Goal: Task Accomplishment & Management: Complete application form

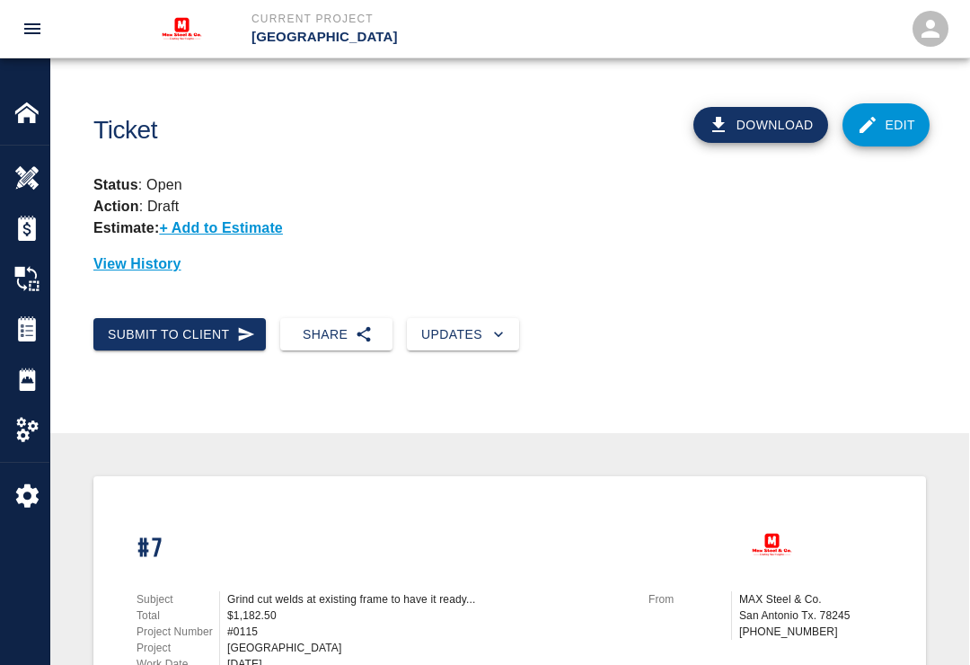
click at [23, 123] on img at bounding box center [26, 112] width 25 height 25
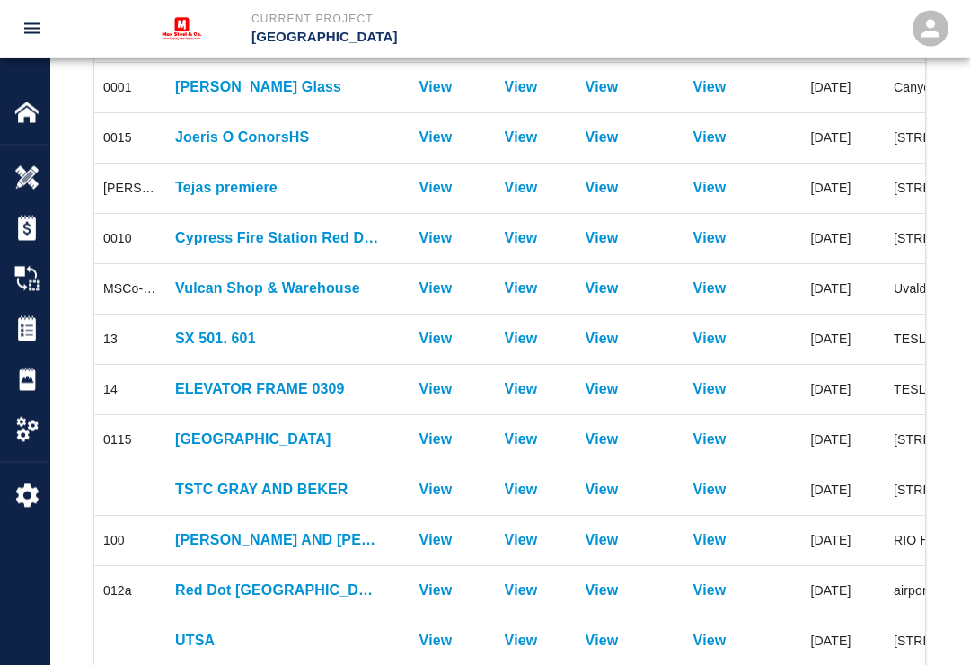
scroll to position [402, 0]
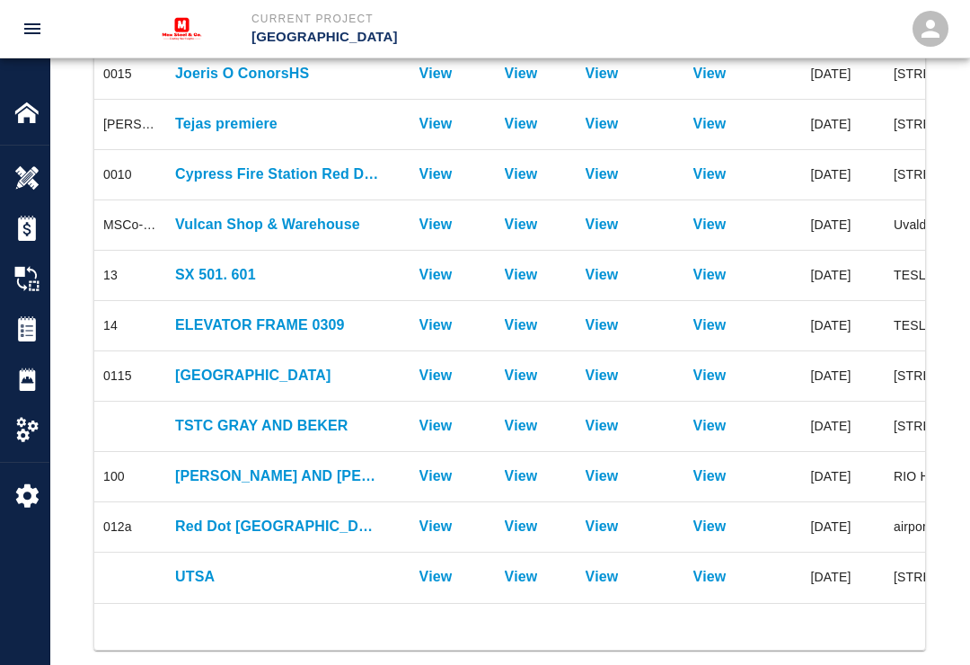
click at [288, 375] on p "[GEOGRAPHIC_DATA]" at bounding box center [278, 376] width 207 height 22
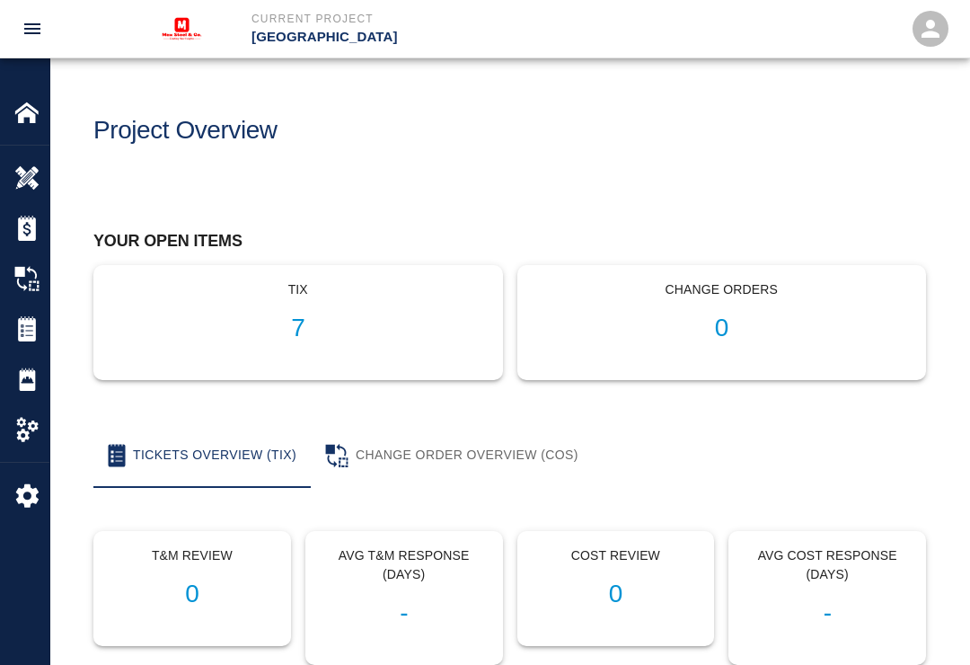
click at [181, 455] on button "Tickets Overview (TIX)" at bounding box center [201, 455] width 217 height 65
click at [315, 339] on h1 "7" at bounding box center [298, 328] width 379 height 30
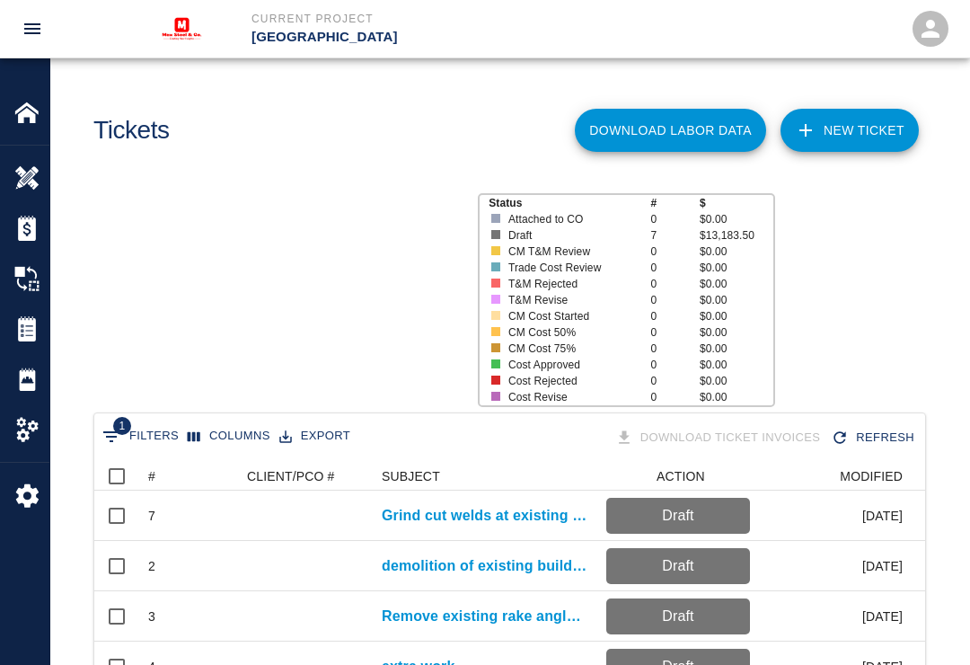
scroll to position [1, 1]
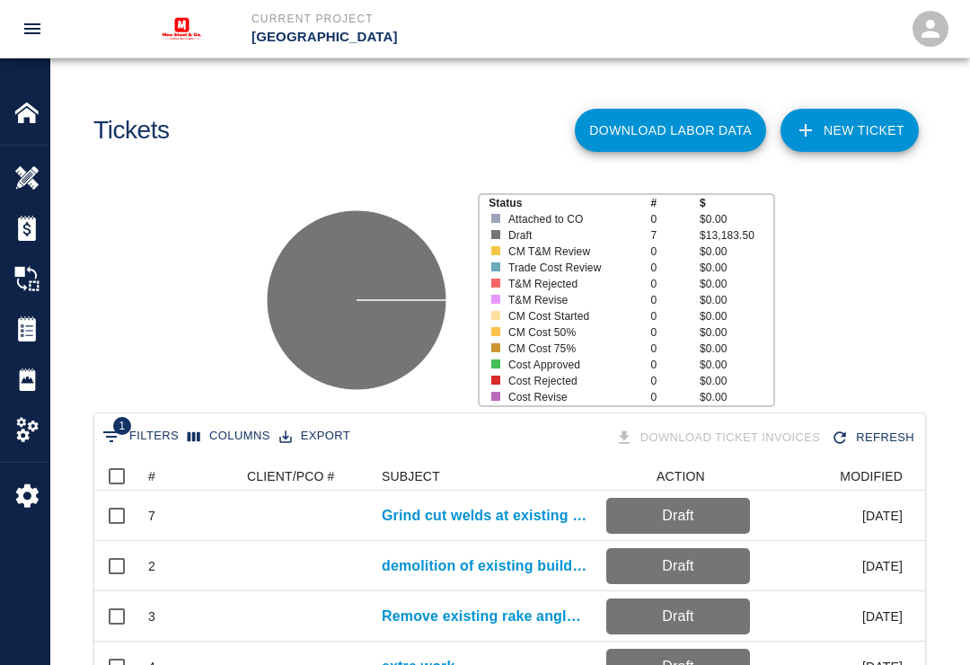
click at [846, 128] on link "NEW TICKET" at bounding box center [849, 130] width 138 height 43
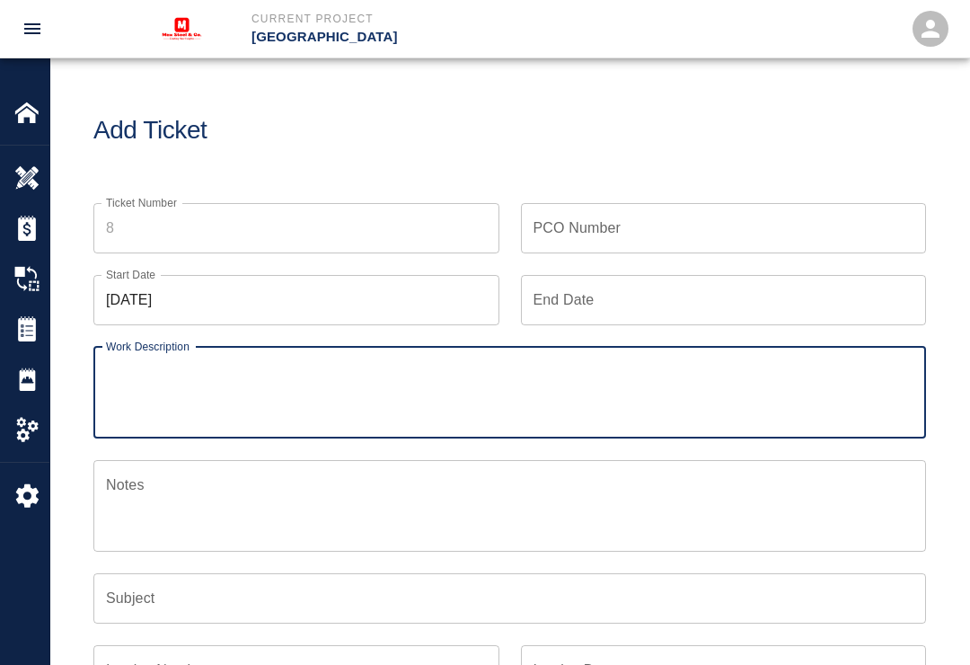
click at [169, 227] on input "Ticket Number" at bounding box center [296, 228] width 406 height 50
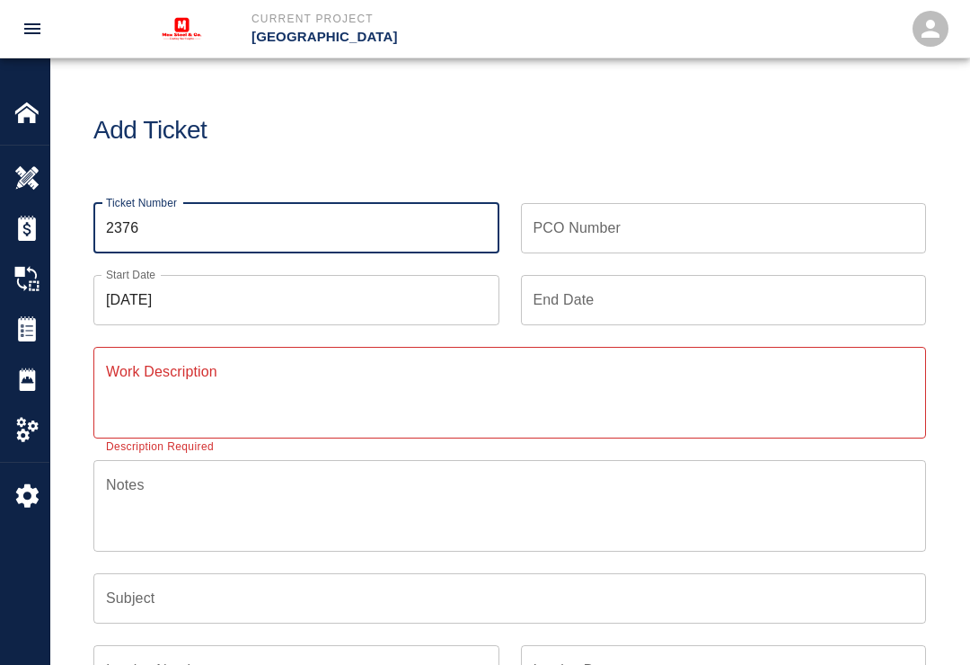
type input "2376"
click at [286, 296] on input "[DATE]" at bounding box center [296, 300] width 406 height 50
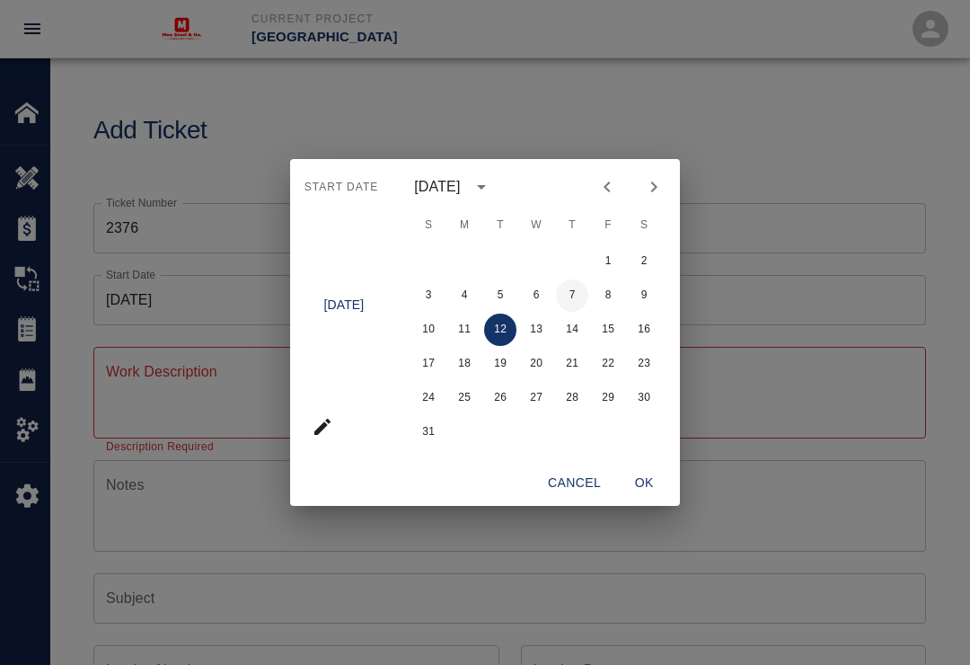
click at [582, 288] on button "7" at bounding box center [572, 295] width 32 height 32
click at [577, 474] on button "Cancel" at bounding box center [574, 482] width 67 height 33
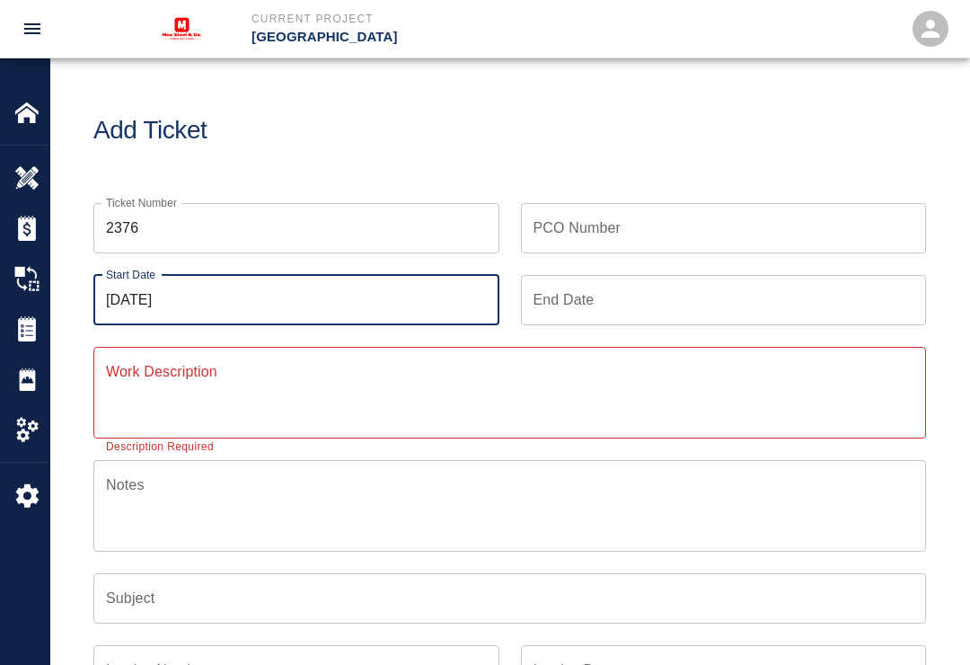
click at [248, 295] on input "[DATE]" at bounding box center [296, 300] width 406 height 50
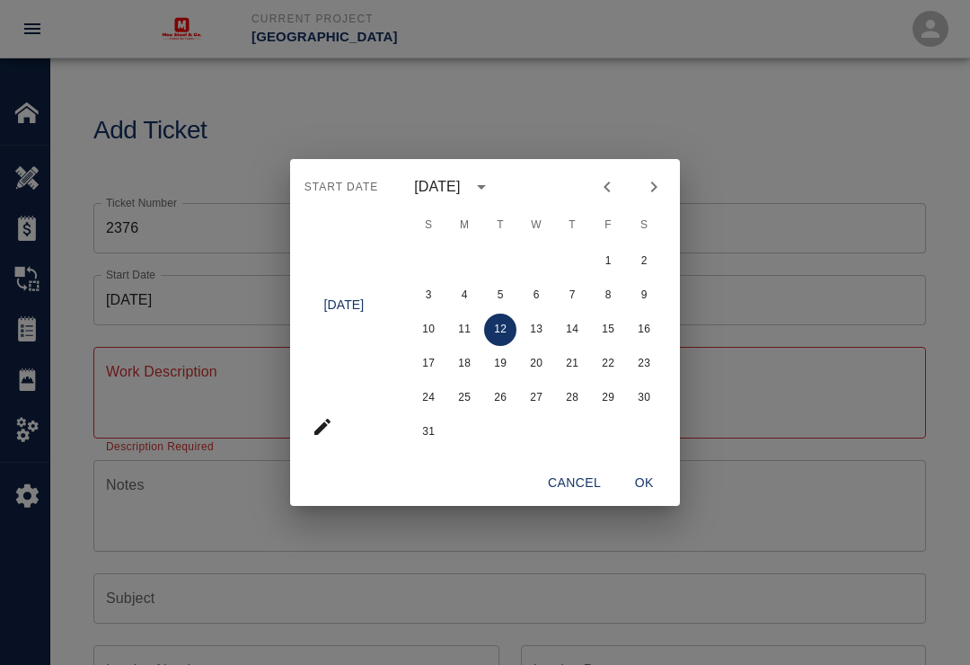
click at [541, 219] on span "W" at bounding box center [536, 225] width 32 height 36
click at [618, 188] on icon "Previous month" at bounding box center [607, 187] width 22 height 22
click at [476, 397] on button "28" at bounding box center [464, 398] width 32 height 32
type input "[DATE]"
click at [660, 483] on button "OK" at bounding box center [643, 482] width 57 height 33
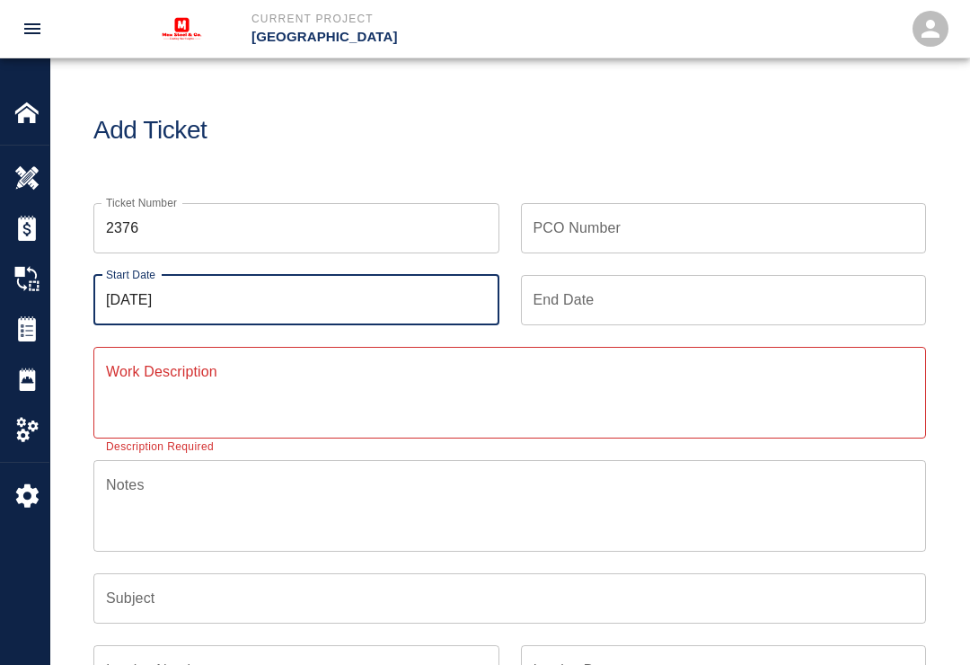
click at [636, 306] on input "End Date" at bounding box center [724, 300] width 406 height 50
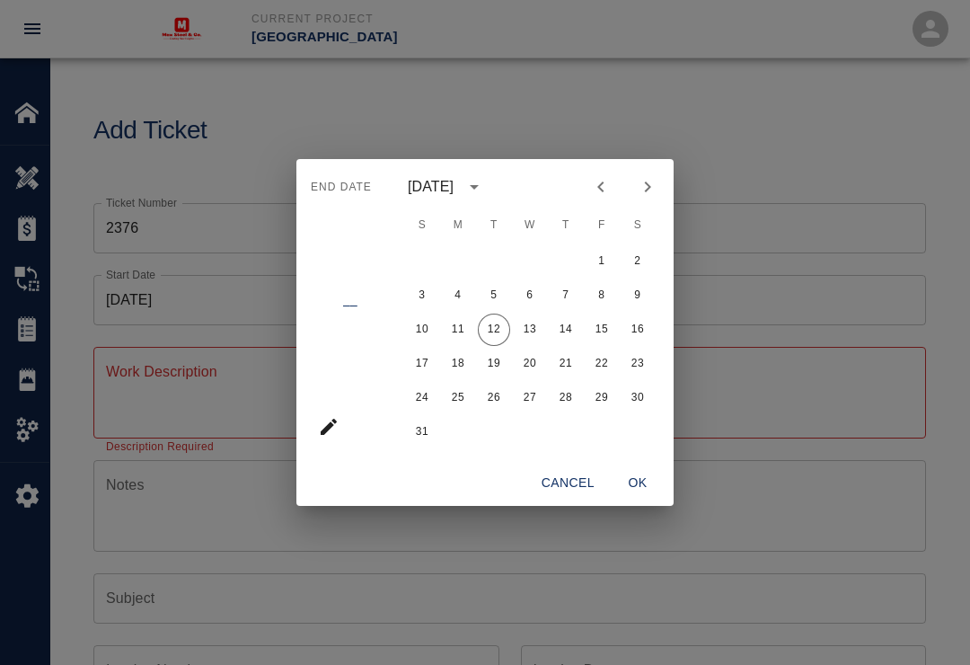
click at [601, 188] on icon "Previous month" at bounding box center [601, 187] width 22 height 22
click at [464, 385] on button "28" at bounding box center [458, 398] width 32 height 32
type input "[DATE]"
click at [657, 482] on button "OK" at bounding box center [637, 482] width 57 height 33
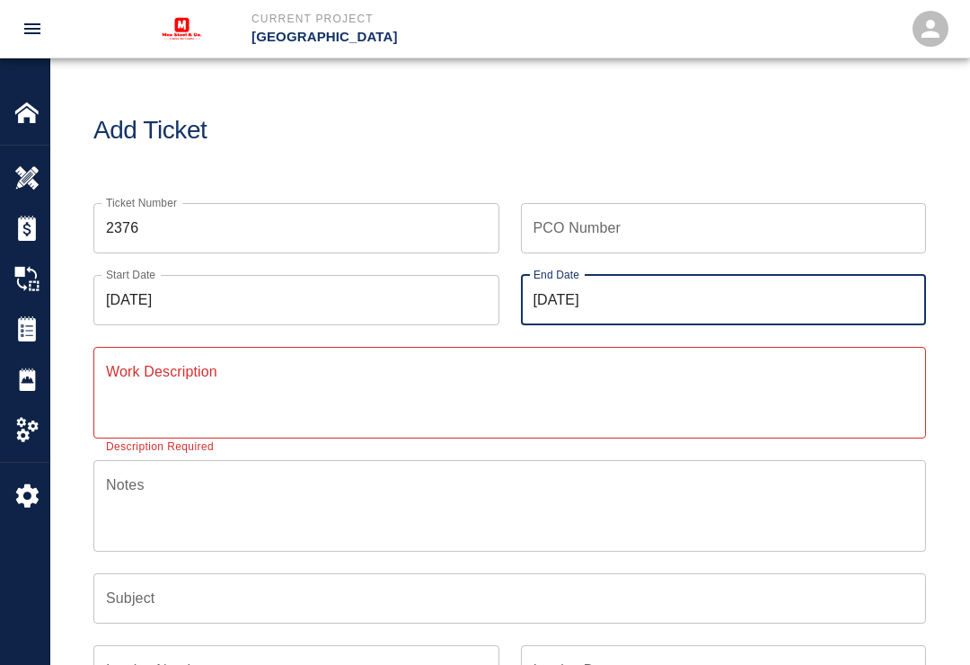
click at [302, 409] on textarea "Work Description" at bounding box center [509, 392] width 807 height 62
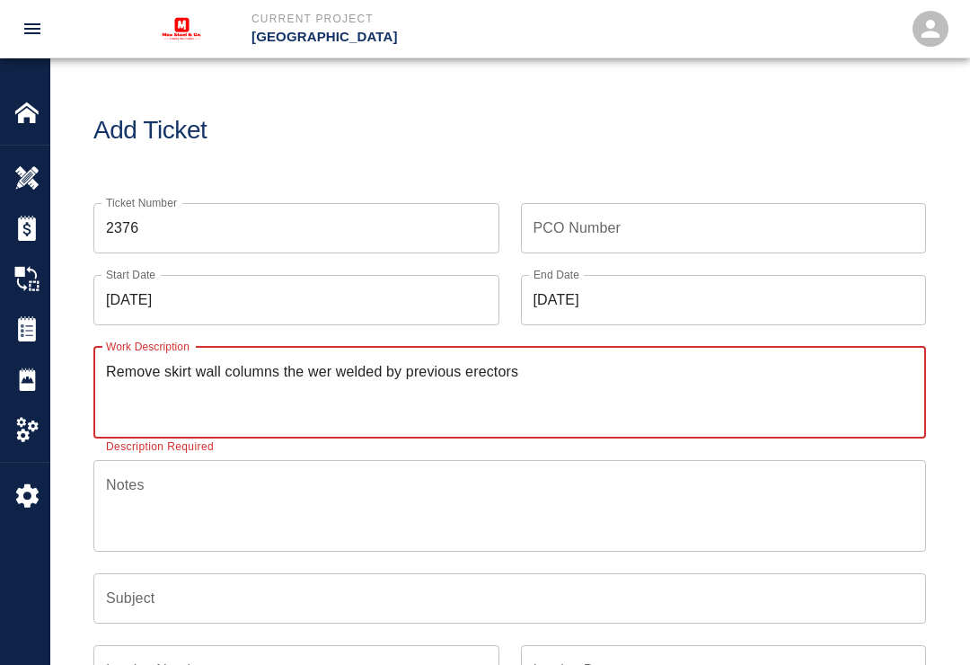
type textarea "Remove skirt wall columns the wer welded by previous erectors"
click at [225, 307] on input "[DATE]" at bounding box center [296, 300] width 406 height 50
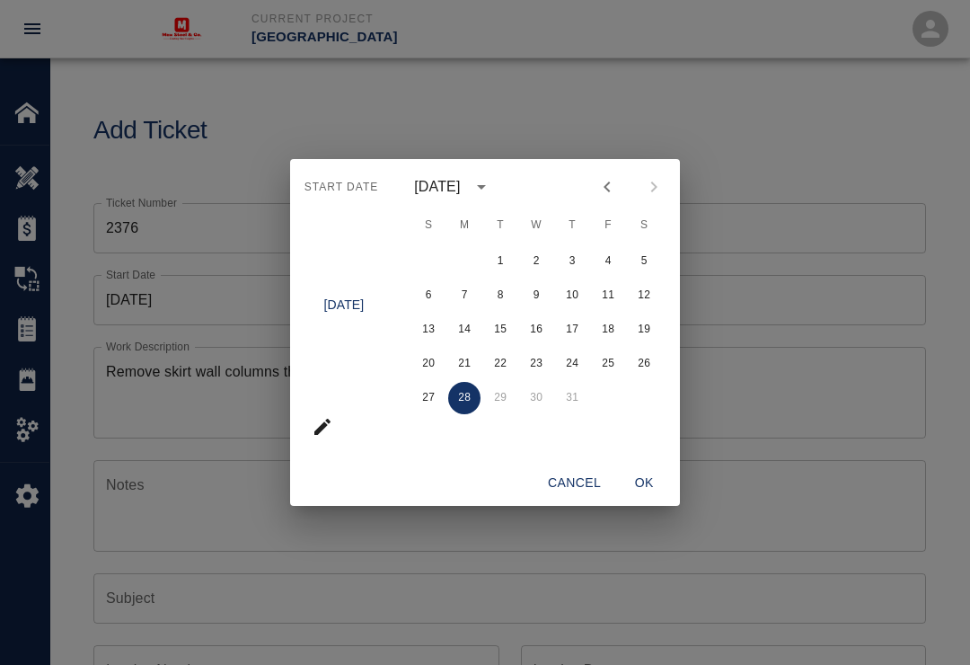
click at [618, 186] on icon "Previous month" at bounding box center [607, 187] width 22 height 22
click at [508, 361] on button "24" at bounding box center [500, 364] width 32 height 32
click at [657, 483] on button "OK" at bounding box center [643, 482] width 57 height 33
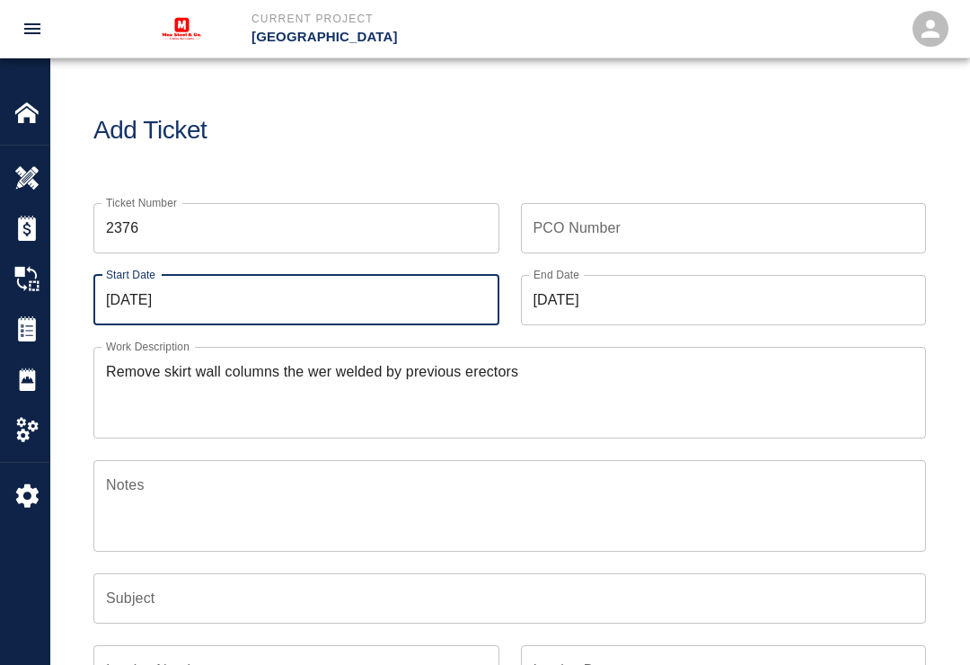
click at [292, 299] on input "[DATE]" at bounding box center [296, 300] width 406 height 50
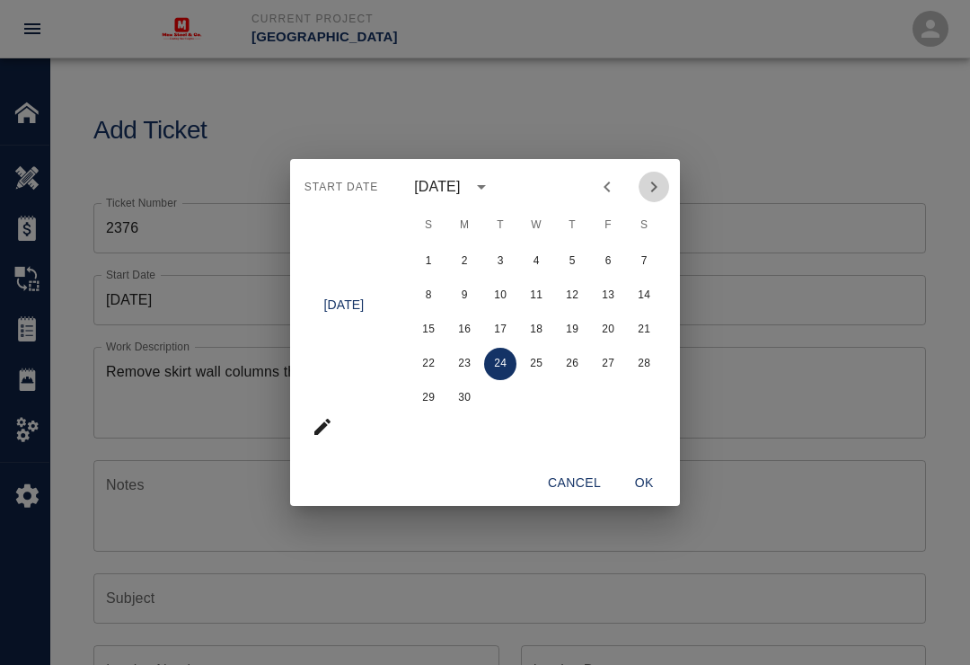
click at [658, 185] on icon "Next month" at bounding box center [654, 187] width 22 height 22
click at [581, 362] on button "24" at bounding box center [572, 364] width 32 height 32
type input "[DATE]"
click at [650, 478] on button "OK" at bounding box center [643, 482] width 57 height 33
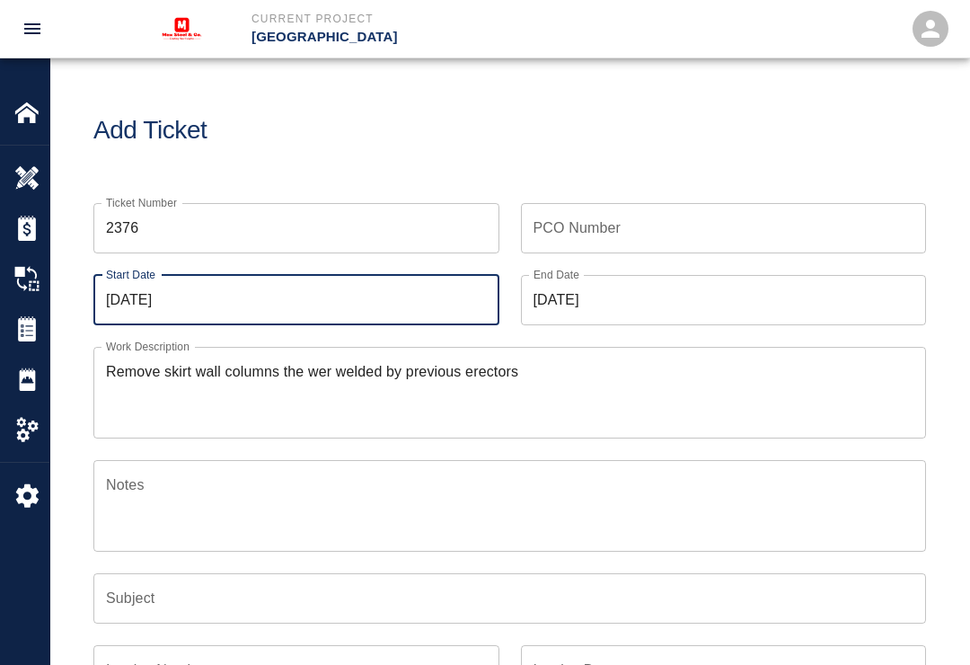
click at [551, 374] on textarea "Remove skirt wall columns the wer welded by previous erectors" at bounding box center [509, 392] width 807 height 62
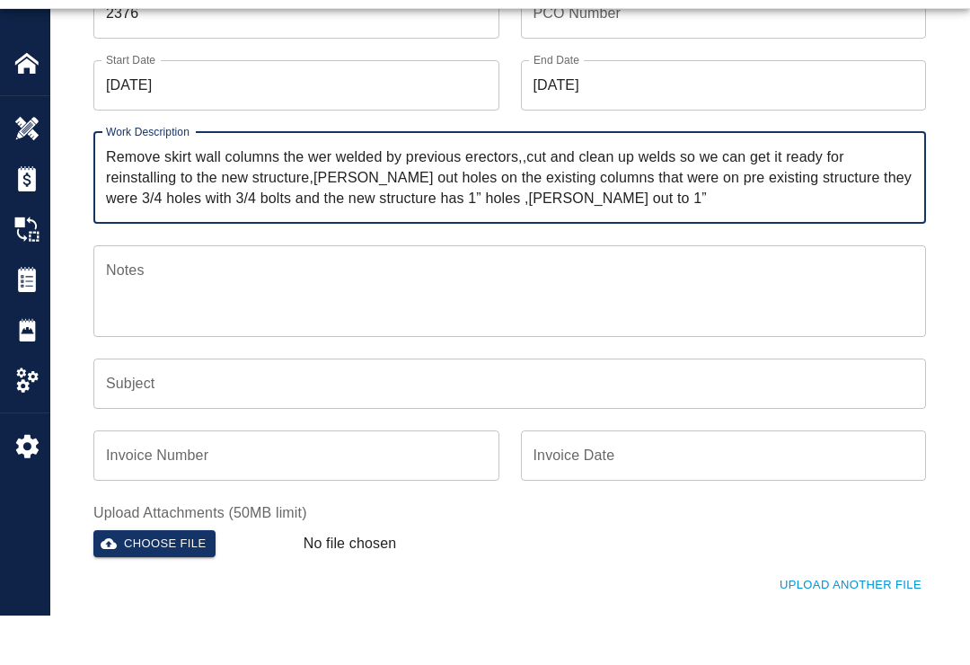
scroll to position [170, 0]
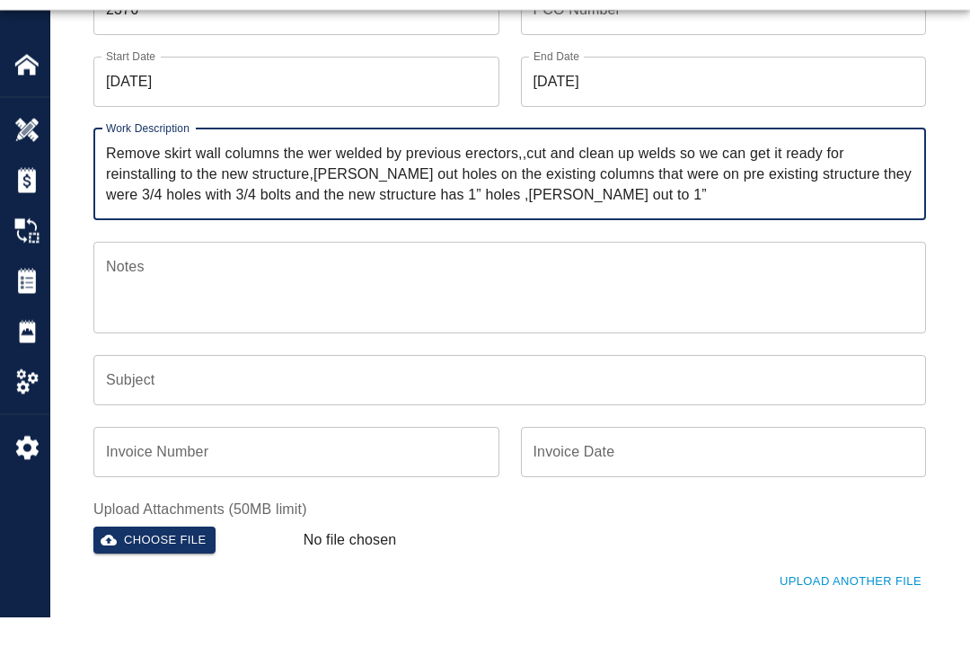
type textarea "Remove skirt wall columns the wer welded by previous erectors,,cut and clean up…"
click at [204, 304] on textarea "Notes" at bounding box center [509, 335] width 807 height 62
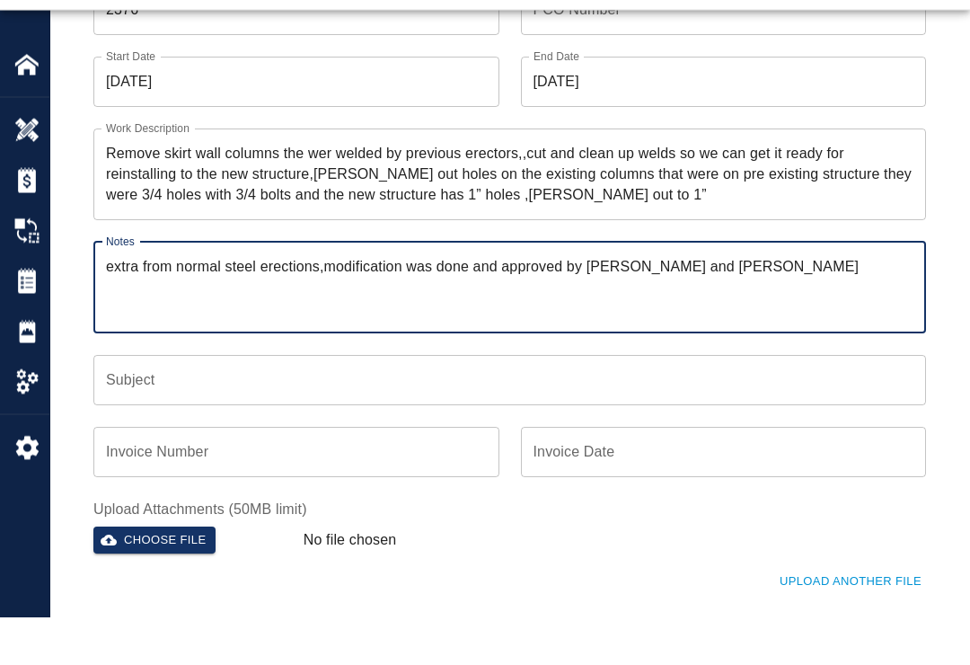
type textarea "extra from normal steel erections,modification was done and approved by [PERSON…"
click at [276, 475] on input "Invoice Number" at bounding box center [296, 500] width 406 height 50
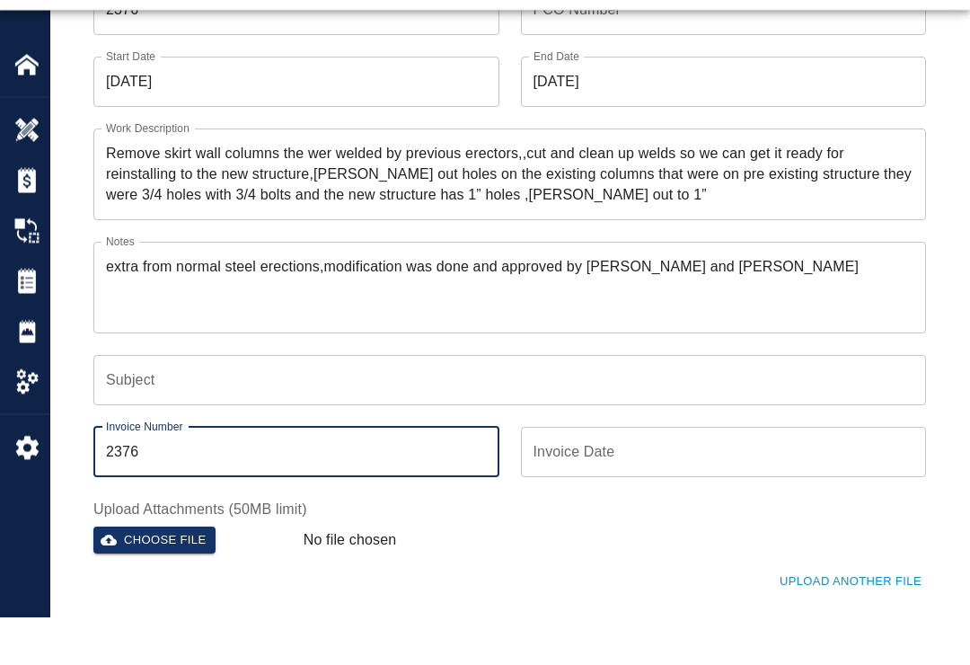
type input "2376"
click at [665, 475] on input "Invoice Date" at bounding box center [724, 500] width 406 height 50
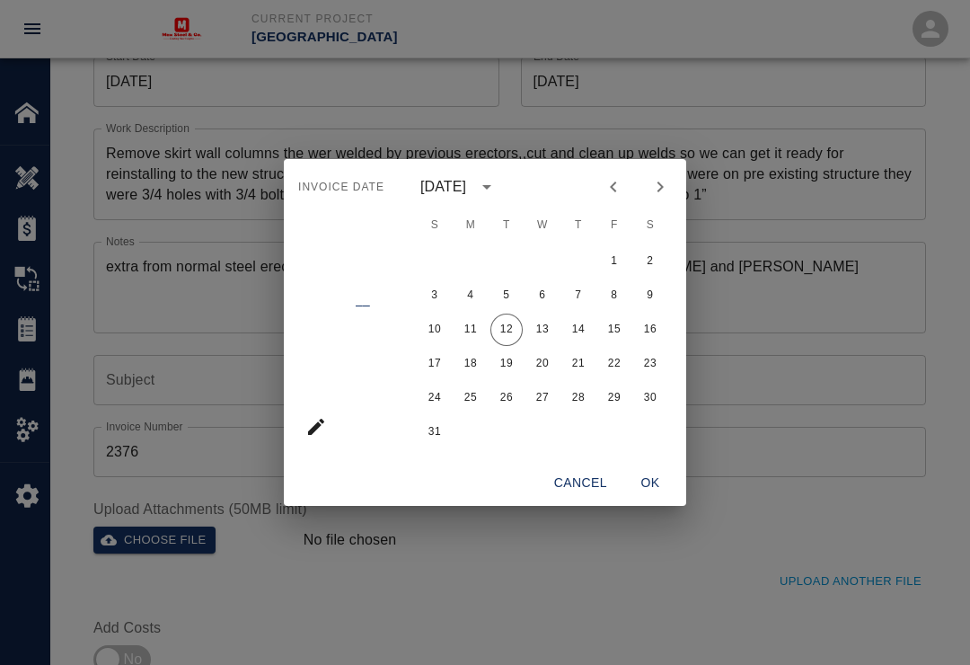
click at [616, 196] on icon "Previous month" at bounding box center [614, 187] width 22 height 22
click at [469, 412] on button "28" at bounding box center [470, 398] width 32 height 32
type input "[DATE]"
click at [655, 496] on button "OK" at bounding box center [649, 482] width 57 height 33
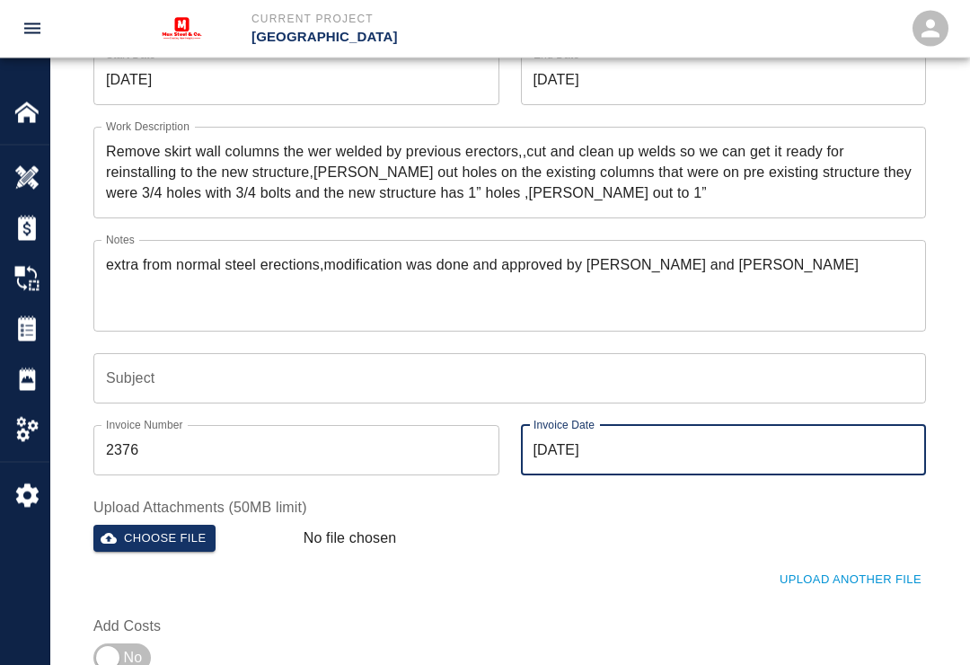
scroll to position [224, 0]
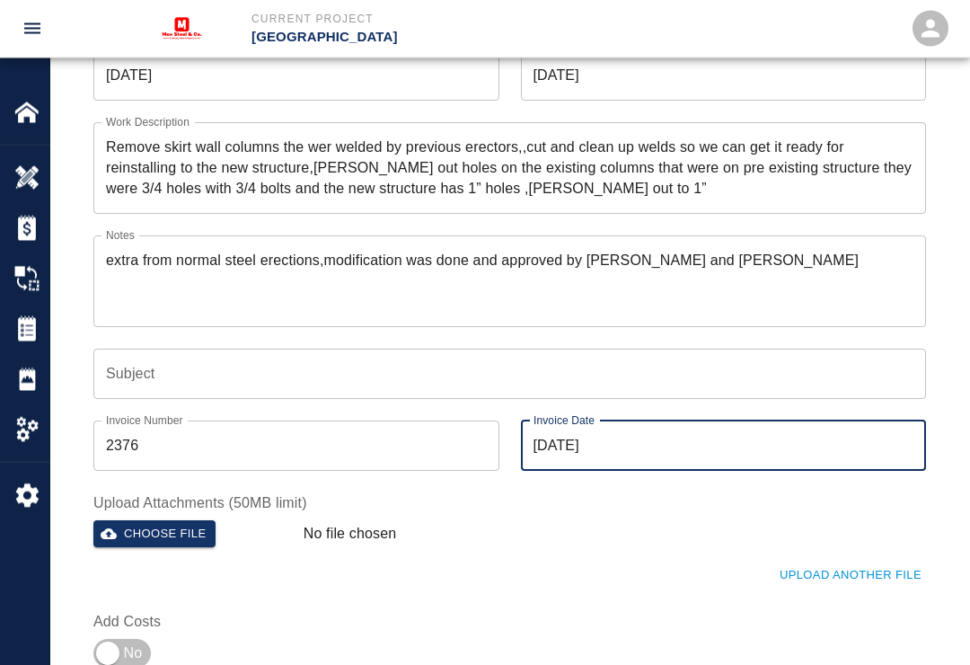
click at [212, 532] on button "Choose file" at bounding box center [154, 535] width 122 height 28
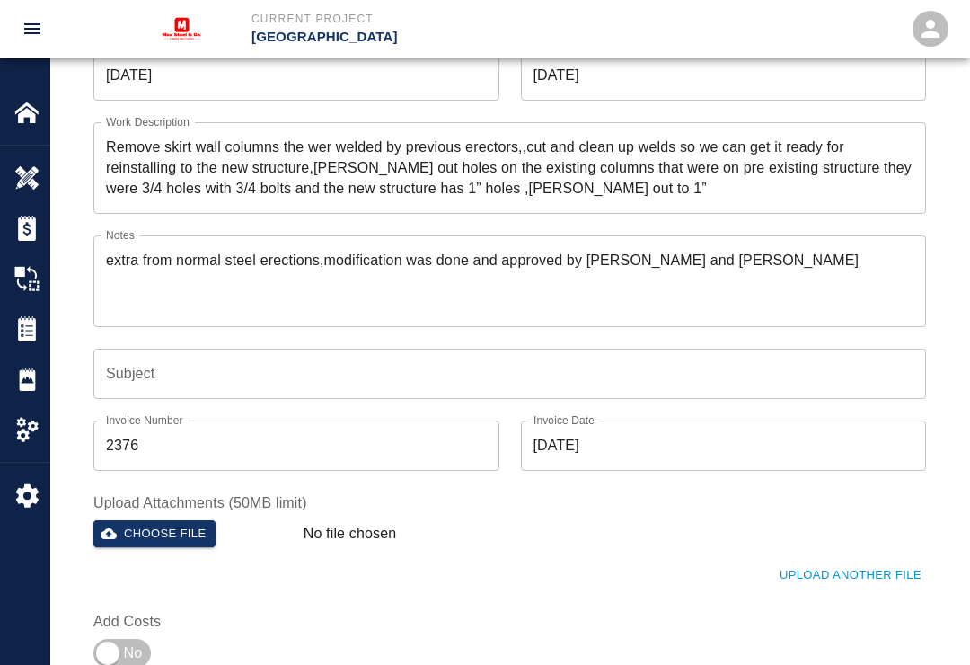
click at [128, 657] on input "checkbox" at bounding box center [107, 652] width 129 height 43
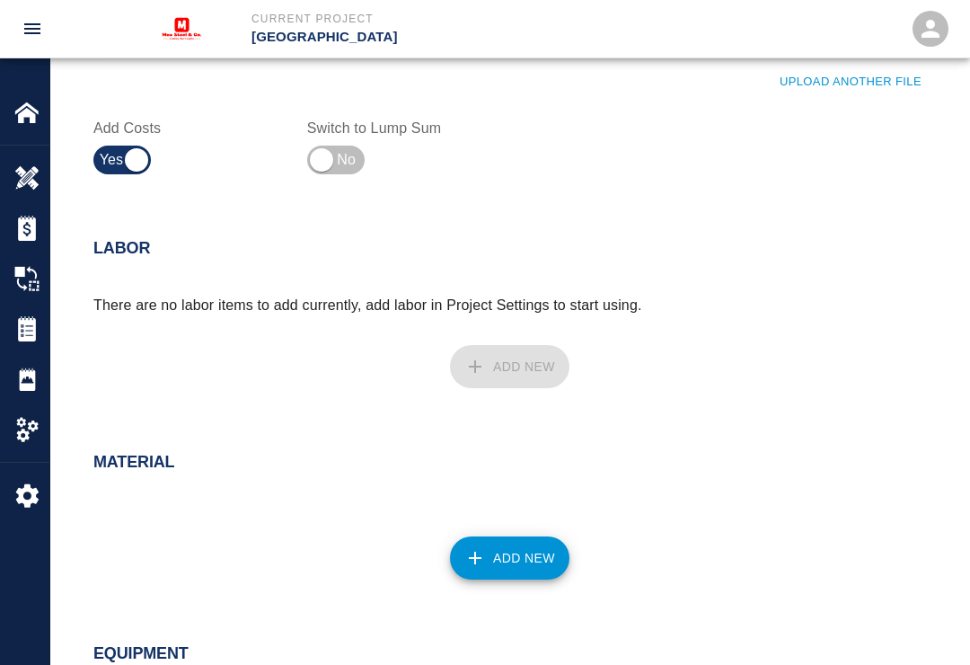
scroll to position [723, 0]
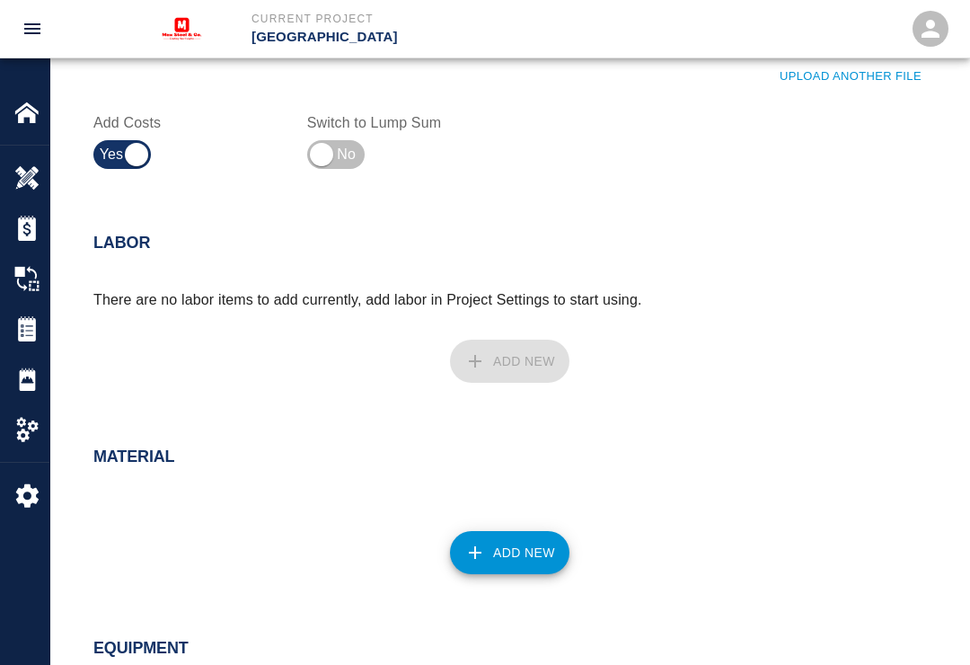
click at [503, 363] on div "Add New" at bounding box center [499, 350] width 854 height 79
click at [261, 344] on div "Add New" at bounding box center [499, 350] width 854 height 79
click at [501, 352] on div "Add New" at bounding box center [499, 350] width 854 height 79
click at [128, 163] on input "checkbox" at bounding box center [136, 154] width 129 height 43
checkbox input "false"
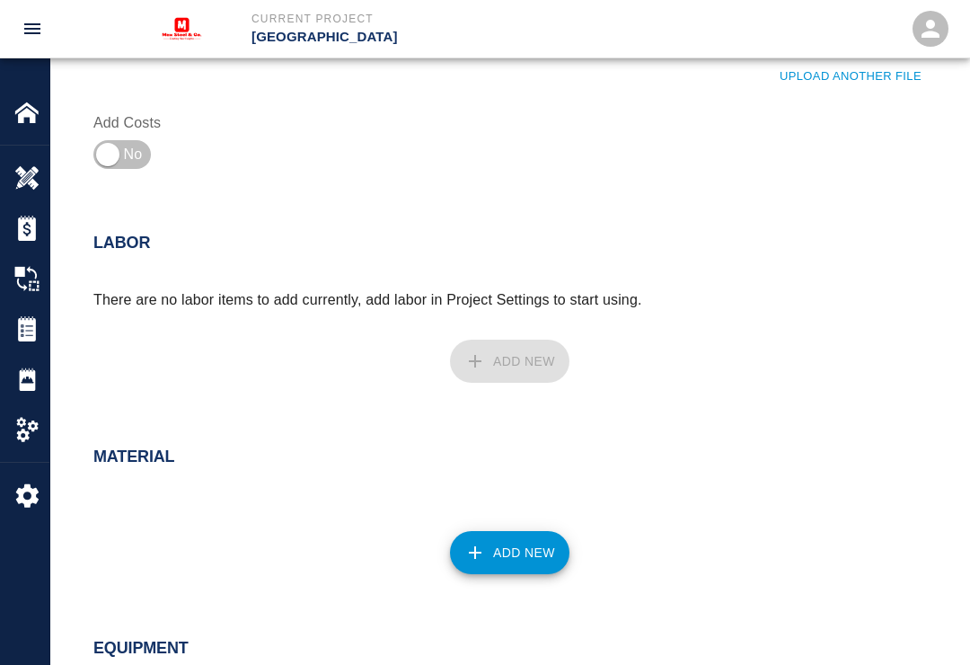
click at [480, 362] on div "Add New" at bounding box center [499, 350] width 854 height 79
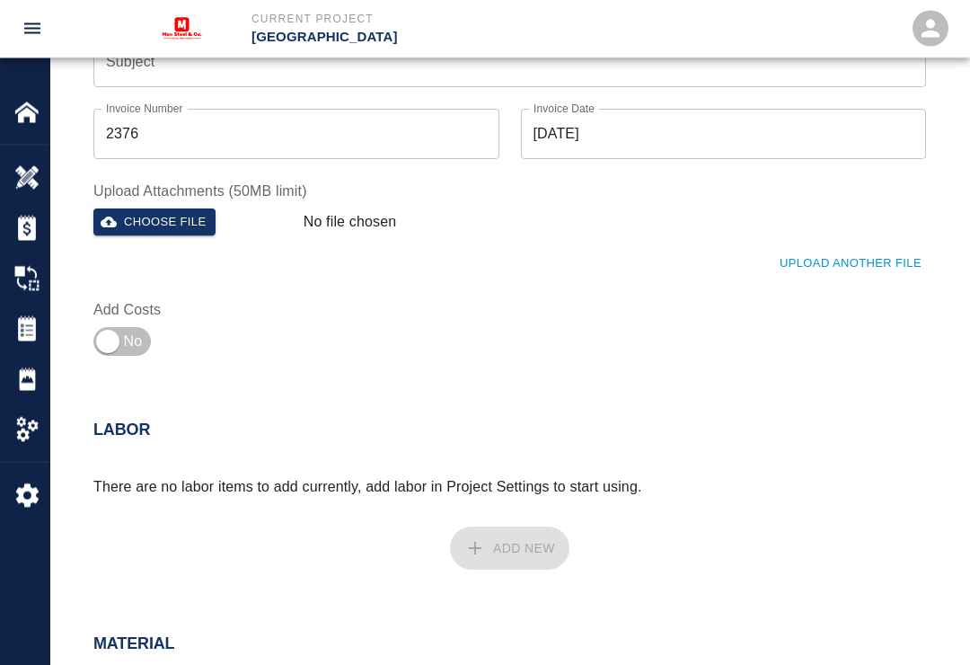
scroll to position [533, 0]
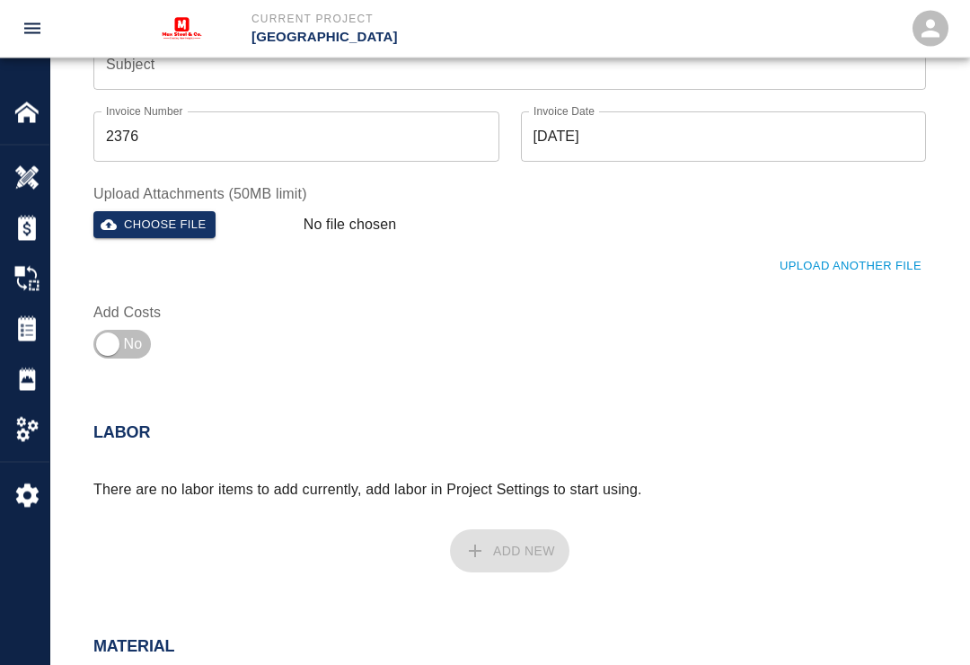
click at [871, 261] on button "Upload Another File" at bounding box center [850, 267] width 151 height 28
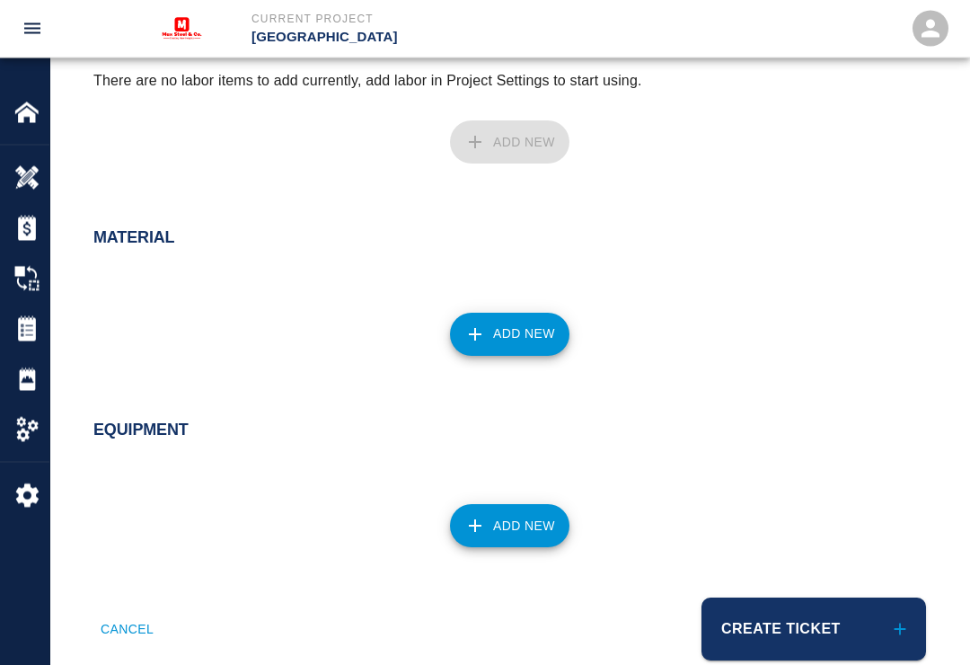
scroll to position [994, 0]
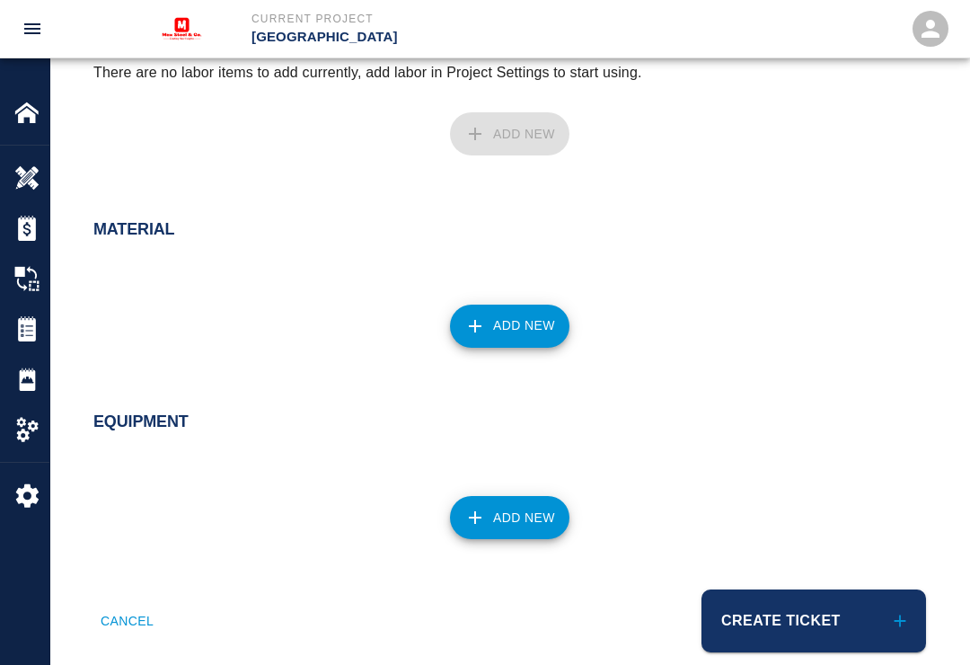
click at [521, 334] on button "Add New" at bounding box center [509, 325] width 119 height 43
